Goal: Participate in discussion: Engage in conversation with other users on a specific topic

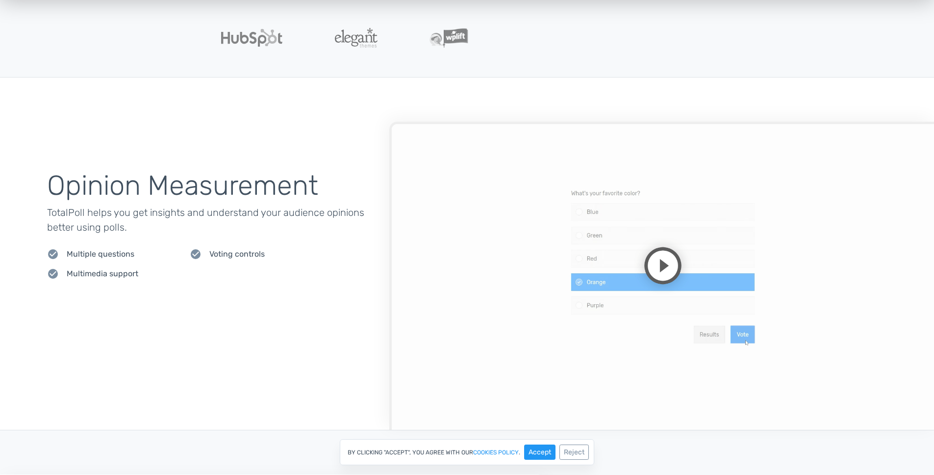
scroll to position [371, 0]
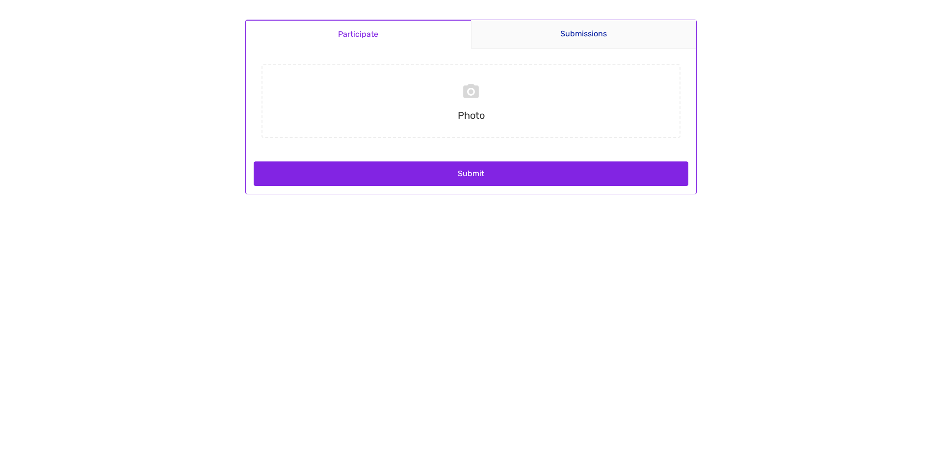
click at [195, 154] on body "Participate Submissions Participate Submissions Submitting Photo Submit" at bounding box center [471, 237] width 942 height 475
click at [498, 46] on link "Submissions" at bounding box center [584, 34] width 226 height 28
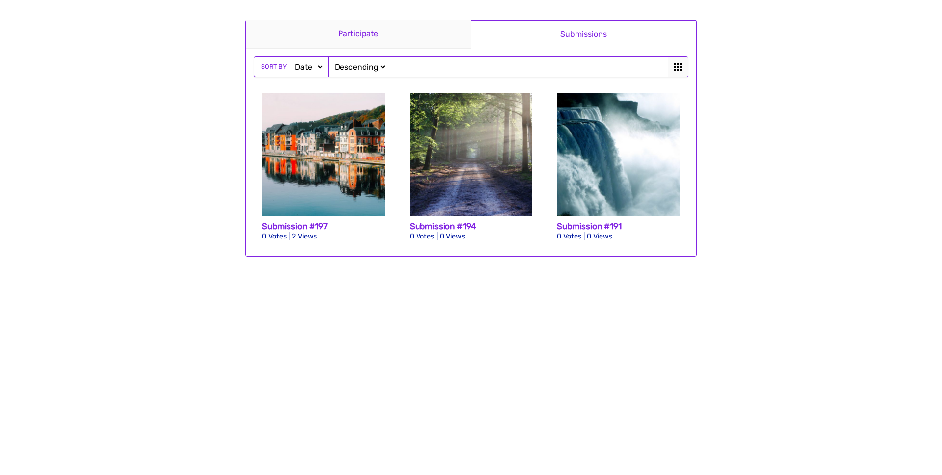
click at [370, 35] on link "Participate" at bounding box center [358, 34] width 225 height 28
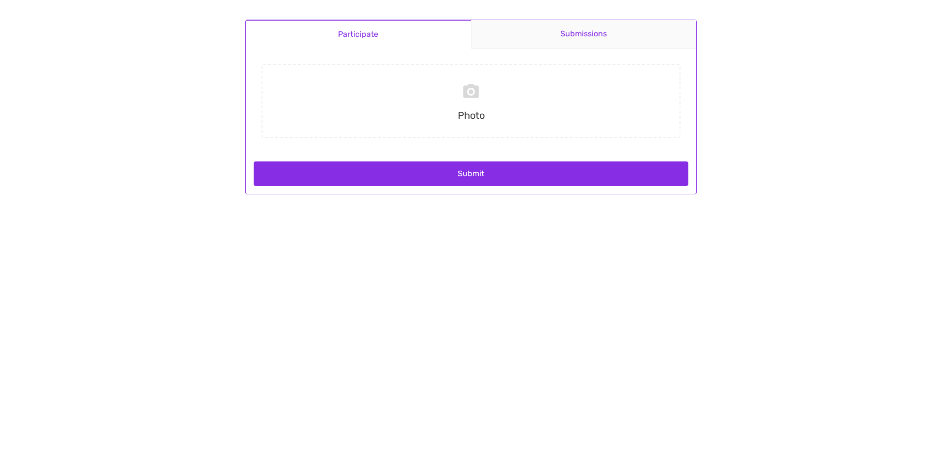
click at [582, 42] on link "Submissions" at bounding box center [584, 34] width 226 height 28
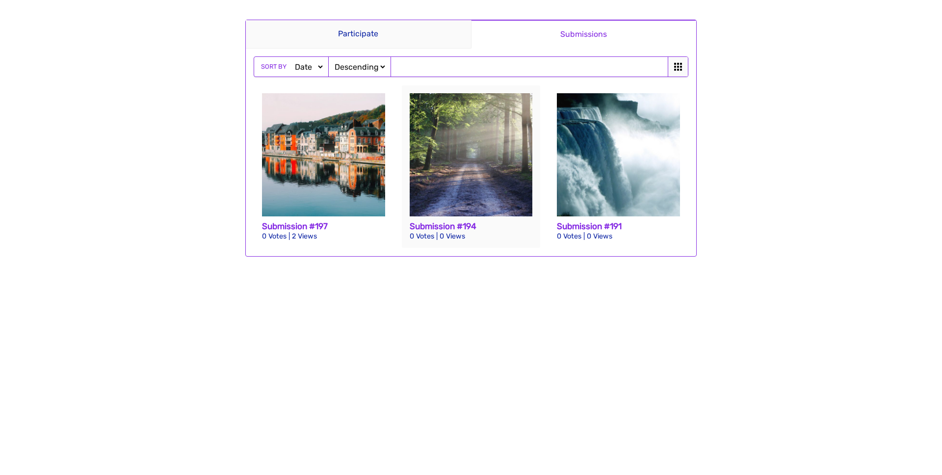
click at [458, 114] on img at bounding box center [471, 154] width 123 height 123
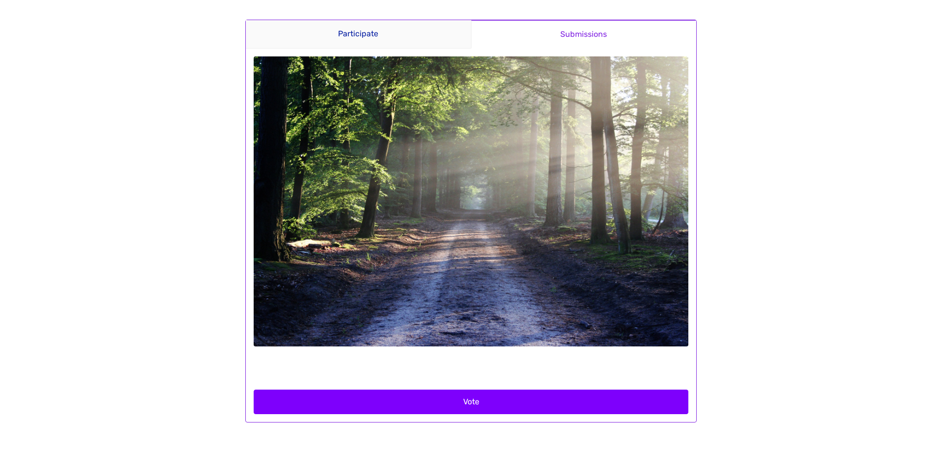
click at [472, 402] on button "Vote" at bounding box center [471, 401] width 435 height 25
